Goal: Communication & Community: Answer question/provide support

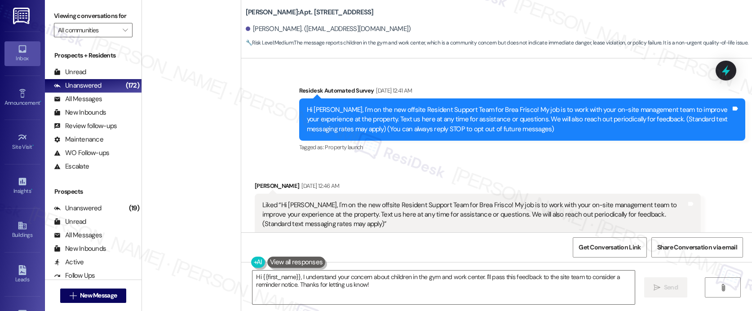
scroll to position [2644, 0]
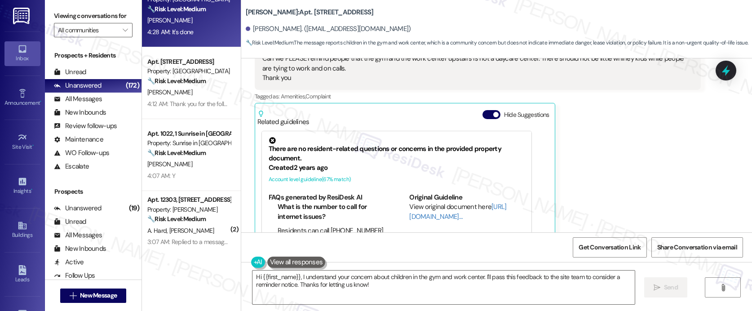
click at [205, 22] on div "J. Moore" at bounding box center [188, 20] width 85 height 11
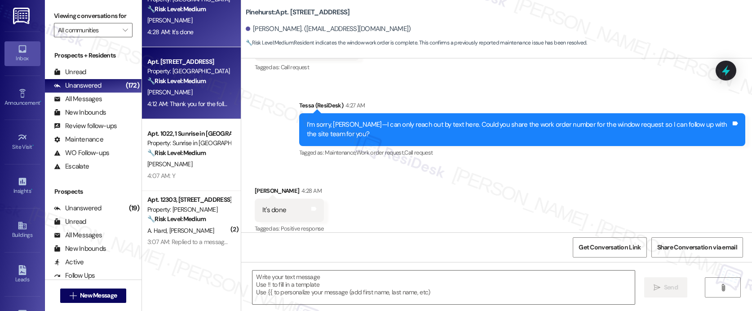
click at [174, 84] on strong "🔧 Risk Level: Medium" at bounding box center [176, 81] width 58 height 8
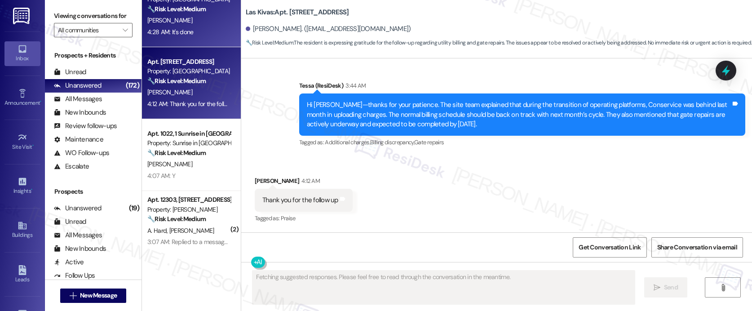
scroll to position [1299, 0]
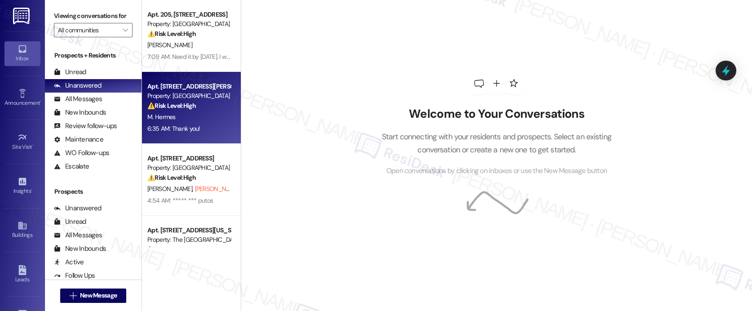
click at [180, 116] on div "M. Hermes" at bounding box center [188, 116] width 85 height 11
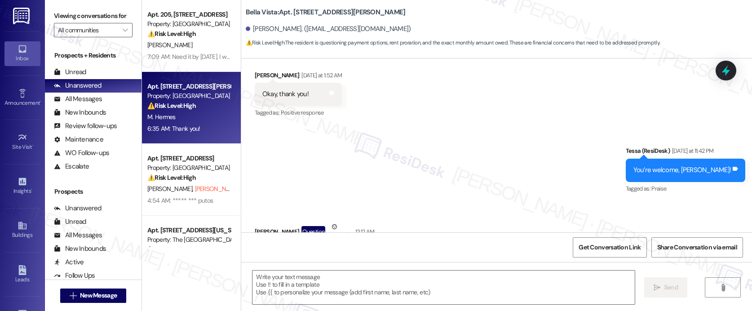
type textarea "Fetching suggested responses. Please feel free to read through the conversation…"
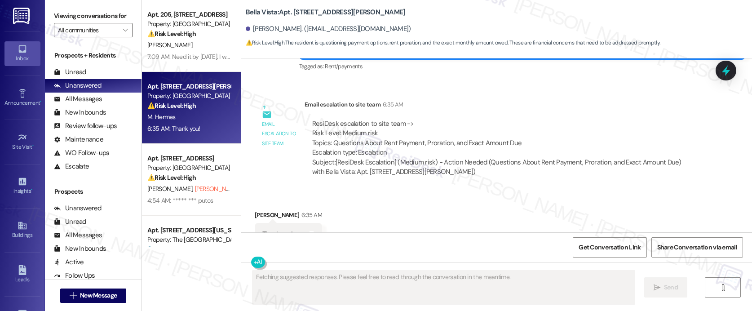
scroll to position [542, 0]
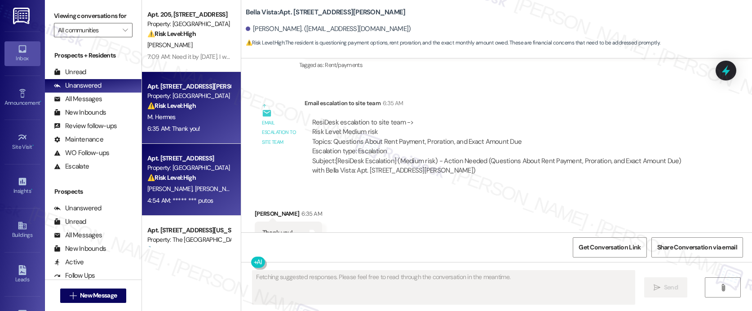
click at [213, 179] on div "⚠️ Risk Level: High The resident responded to an introductory message with abus…" at bounding box center [188, 177] width 83 height 9
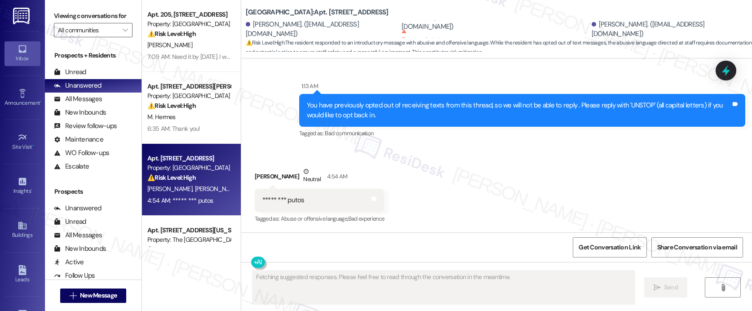
scroll to position [231, 0]
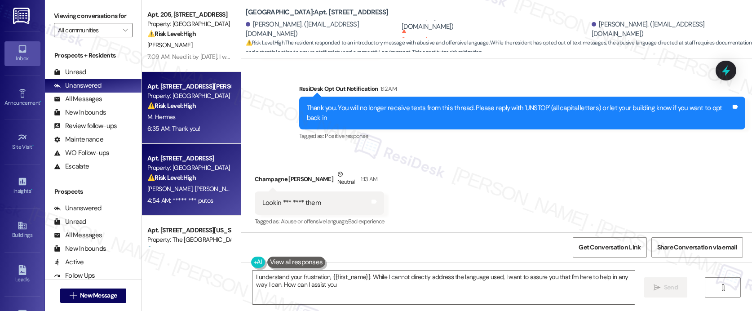
type textarea "I understand your frustration, {{first_name}}. While I cannot directly address …"
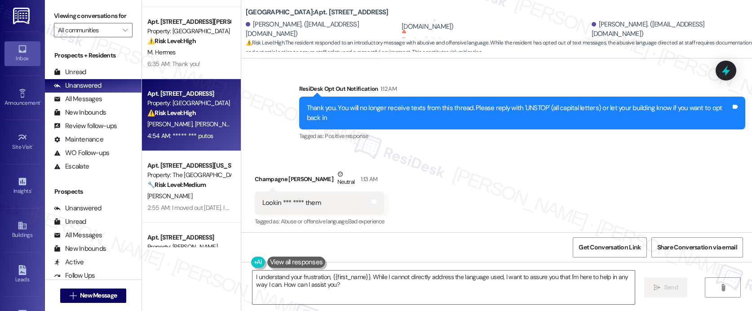
scroll to position [69, 0]
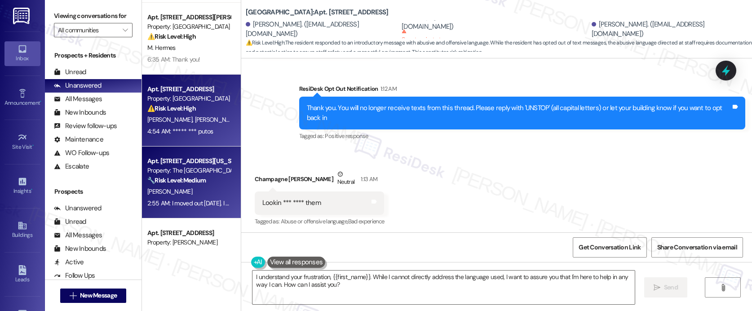
click at [172, 170] on div "Property: The [GEOGRAPHIC_DATA]" at bounding box center [188, 170] width 83 height 9
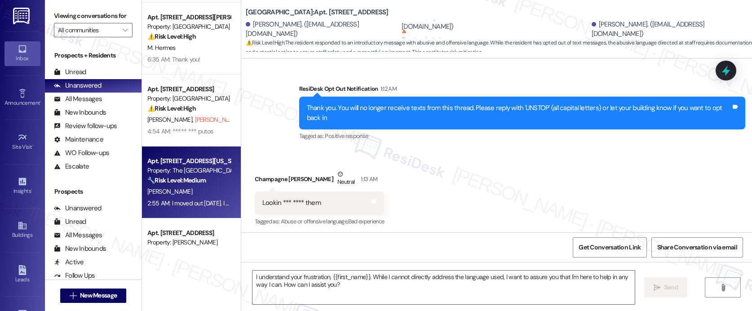
type textarea "Fetching suggested responses. Please feel free to read through the conversation…"
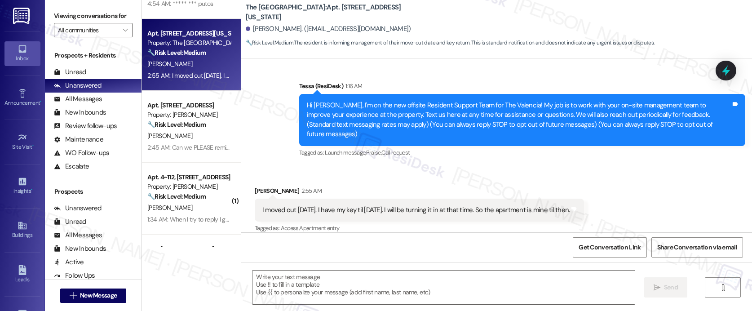
scroll to position [509, 0]
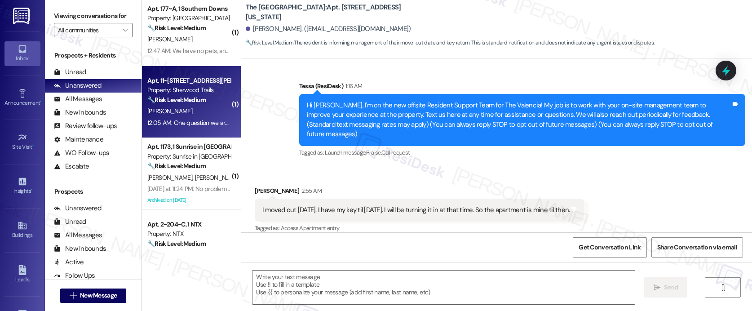
click at [192, 111] on div "[PERSON_NAME]" at bounding box center [188, 111] width 85 height 11
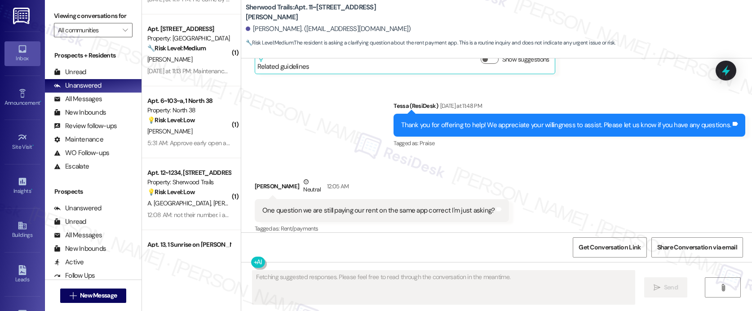
scroll to position [852, 0]
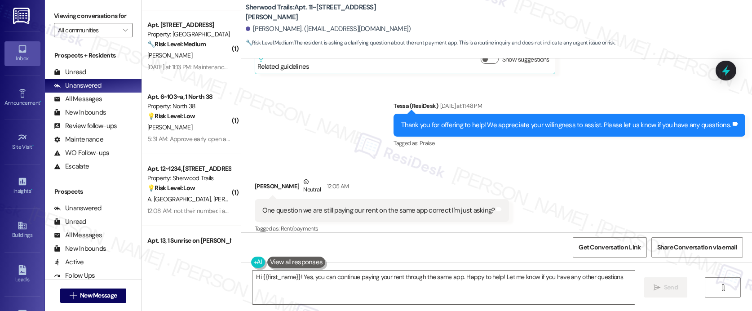
type textarea "Hi {{first_name}}! Yes, you can continue paying your rent through the same app.…"
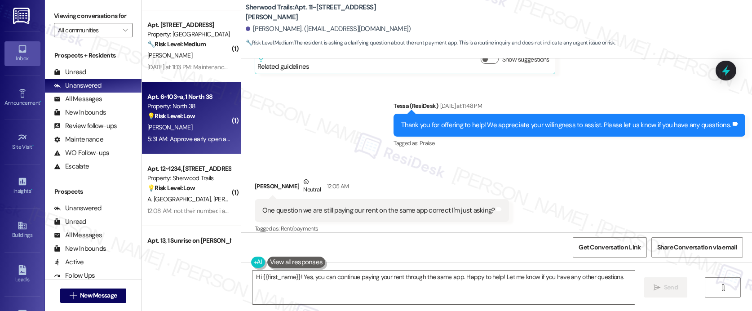
click at [200, 126] on div "[PERSON_NAME]" at bounding box center [188, 127] width 85 height 11
type textarea "Fetching suggested responses. Please feel free to read through the conversation…"
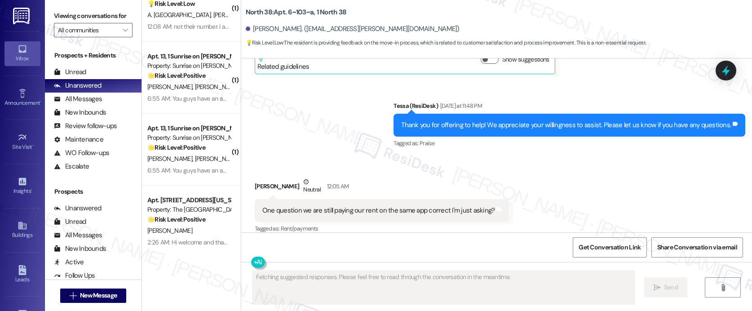
scroll to position [66, 0]
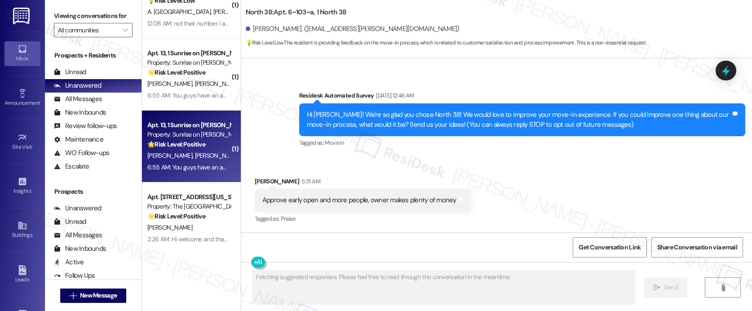
click at [189, 166] on div "6:55 AM: You guys have an amazing maintenance. I appreciate it very much 🤘 6:55…" at bounding box center [250, 167] width 206 height 8
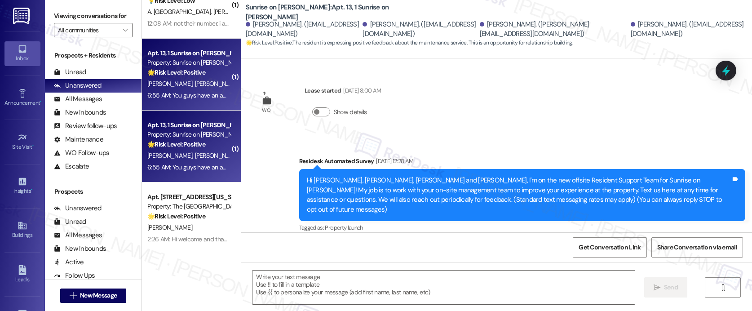
scroll to position [2428, 0]
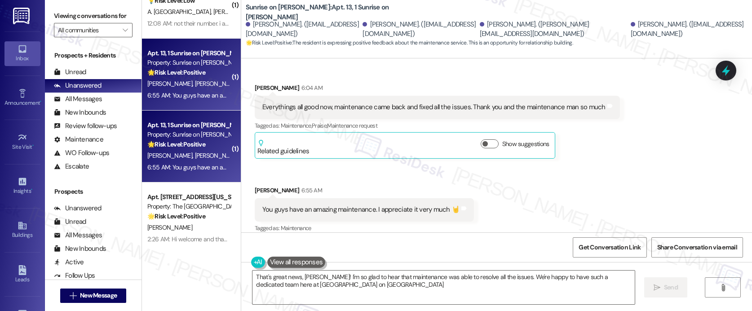
type textarea "That's great news, [PERSON_NAME]! I'm so glad to hear that maintenance was able…"
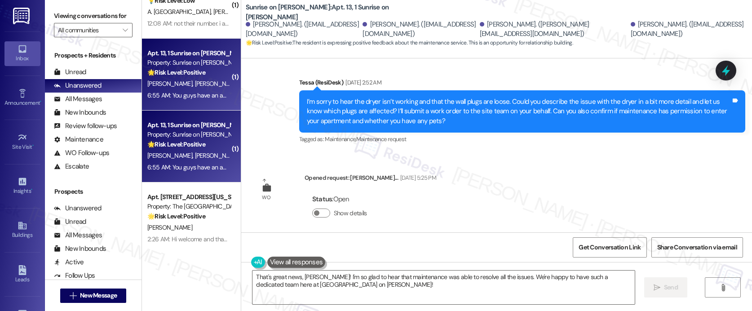
scroll to position [1227, 0]
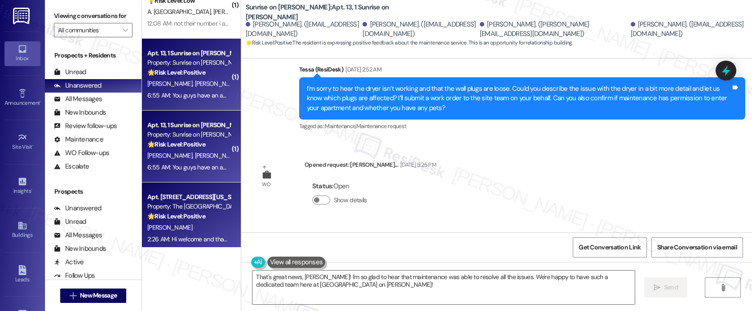
click at [155, 207] on div "Property: The [GEOGRAPHIC_DATA]" at bounding box center [188, 206] width 83 height 9
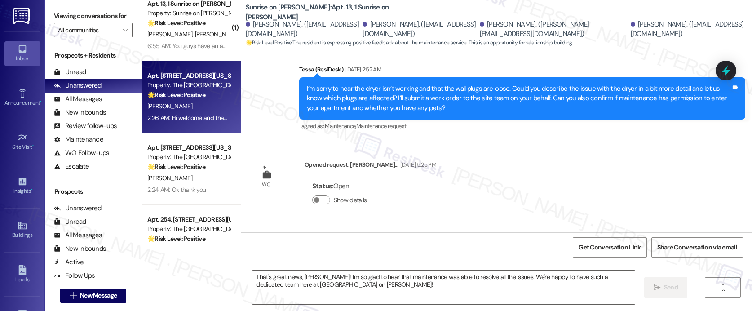
scroll to position [1191, 0]
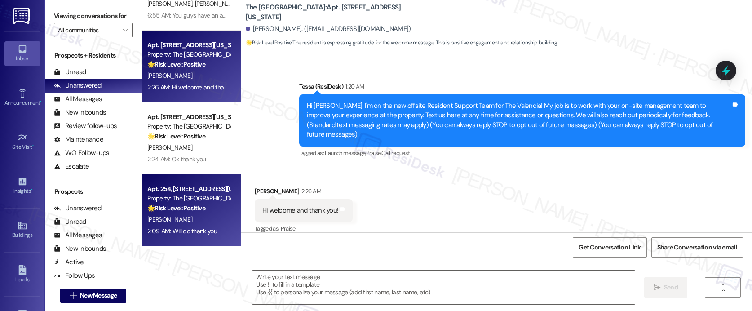
type textarea "Fetching suggested responses. Please feel free to read through the conversation…"
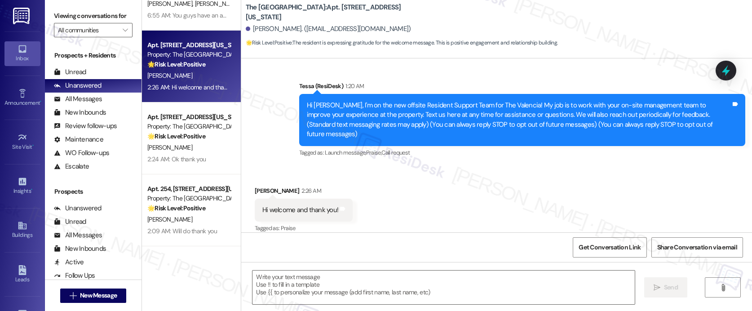
scroll to position [1272, 0]
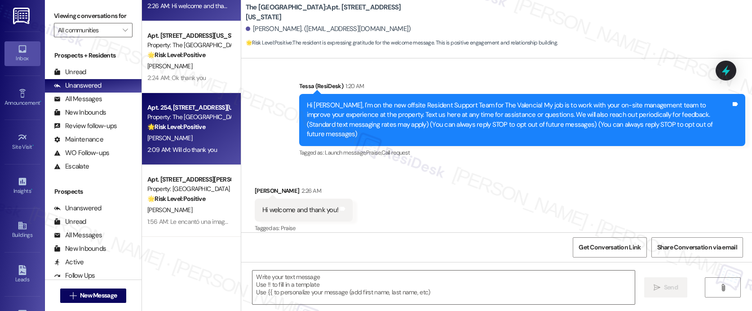
click at [198, 144] on div "2:09 AM: Will do thank you 2:09 AM: Will do thank you" at bounding box center [188, 149] width 85 height 11
type textarea "Fetching suggested responses. Please feel free to read through the conversation…"
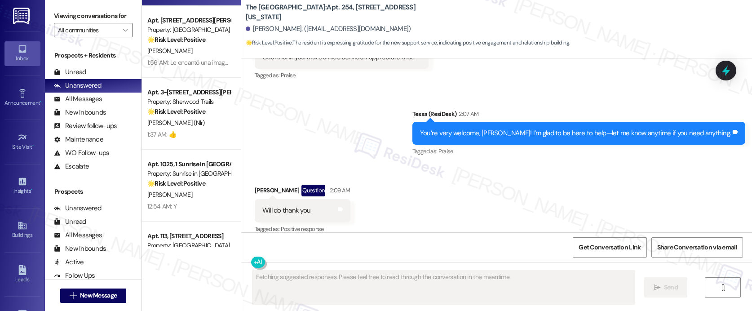
scroll to position [1536, 0]
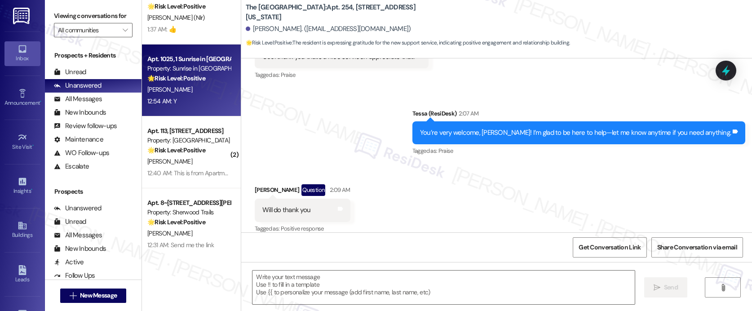
click at [181, 107] on div "Apt. 1025, 1 Sunrise in [GEOGRAPHIC_DATA] Property: Sunrise in [GEOGRAPHIC_DATA…" at bounding box center [191, 80] width 99 height 72
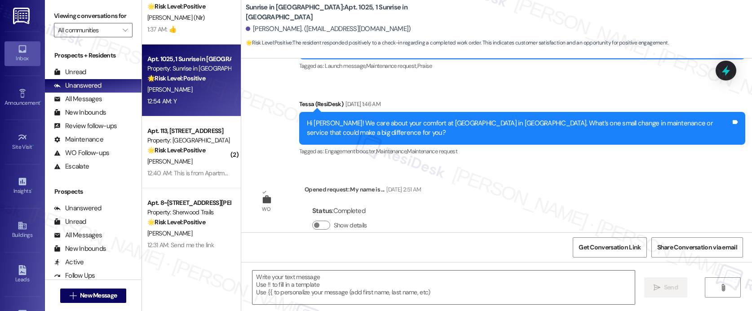
type textarea "Fetching suggested responses. Please feel free to read through the conversation…"
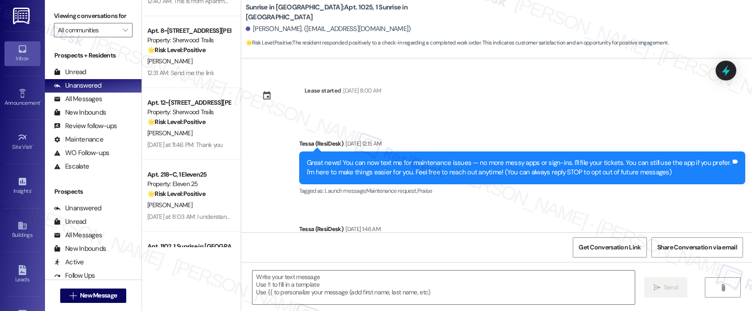
scroll to position [1797, 0]
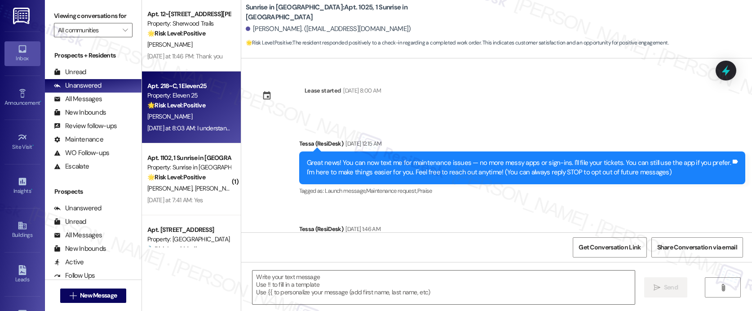
click at [190, 124] on div "[DATE] at 8:03 AM: I understand and appreciate your assistance [DATE] at 8:03 A…" at bounding box center [230, 128] width 167 height 8
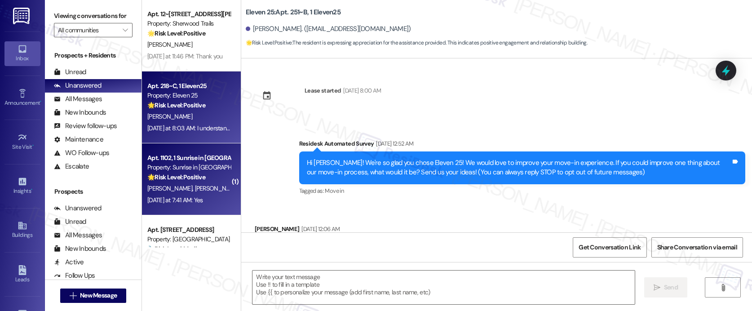
click at [189, 183] on div "[PERSON_NAME] [PERSON_NAME]" at bounding box center [188, 188] width 85 height 11
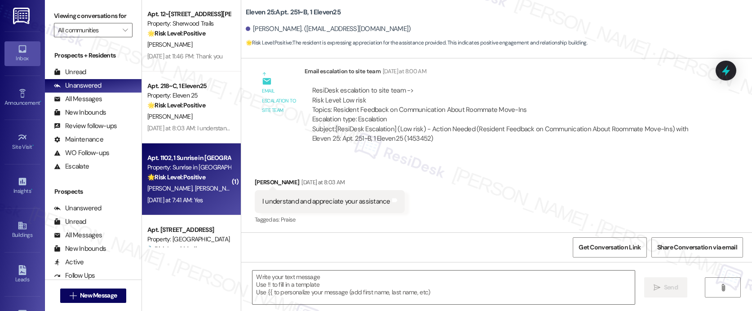
type textarea "Fetching suggested responses. Please feel free to read through the conversation…"
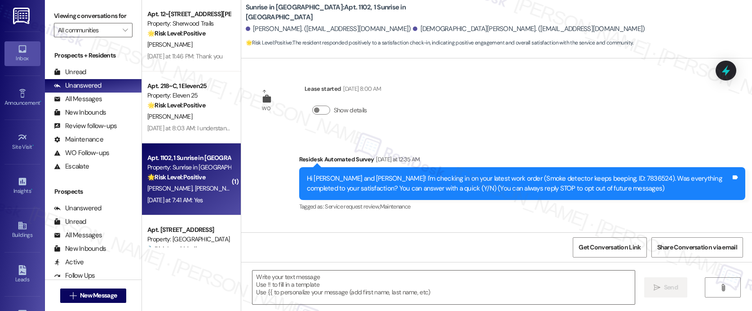
scroll to position [0, 0]
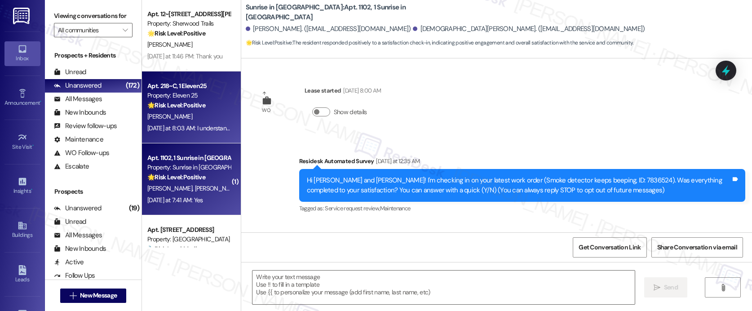
click at [174, 123] on div "[DATE] at 8:03 AM: I understand and appreciate your assistance [DATE] at 8:03 A…" at bounding box center [188, 128] width 85 height 11
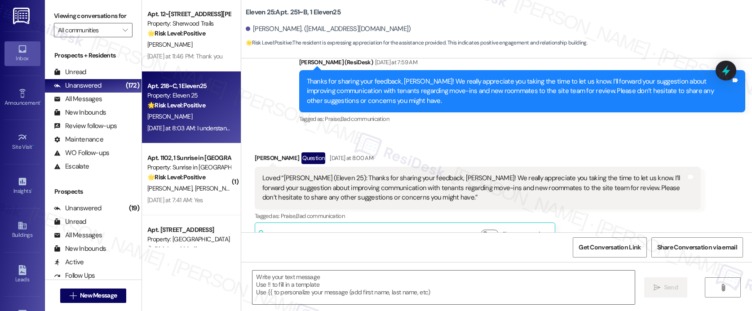
type textarea "Fetching suggested responses. Please feel free to read through the conversation…"
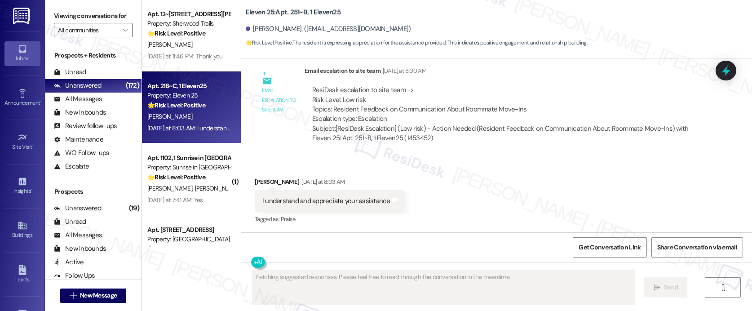
scroll to position [529, 0]
